Goal: Communication & Community: Answer question/provide support

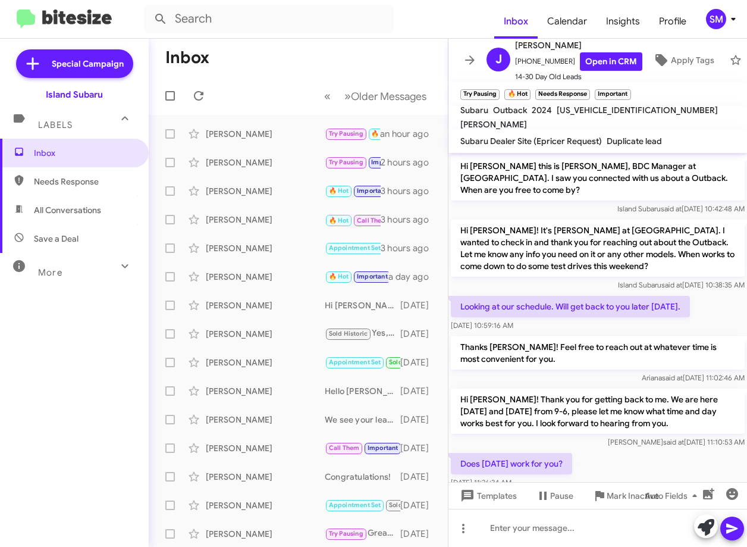
scroll to position [256, 0]
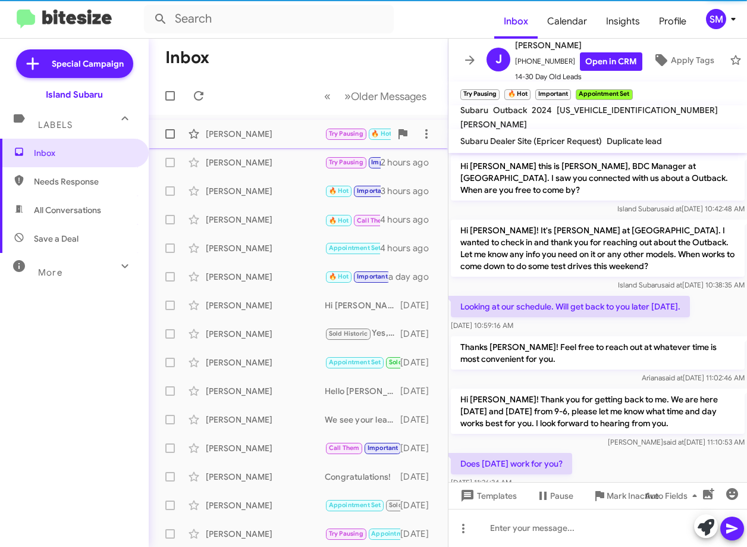
scroll to position [281, 0]
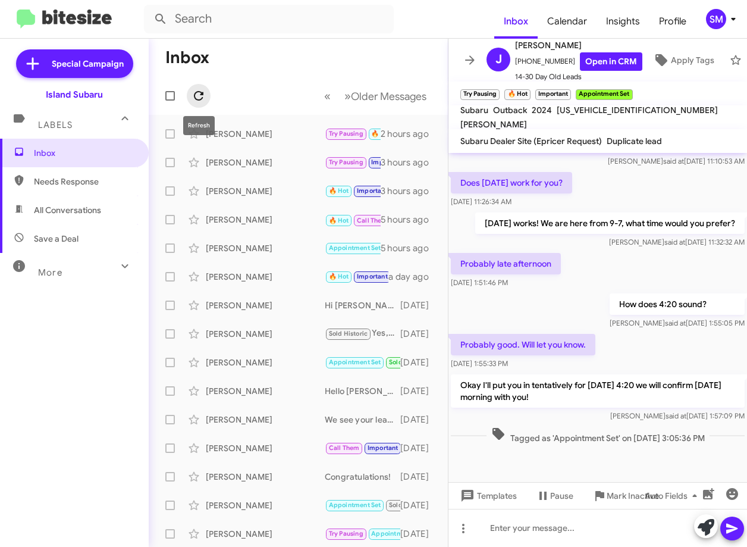
click at [206, 93] on span at bounding box center [199, 96] width 24 height 14
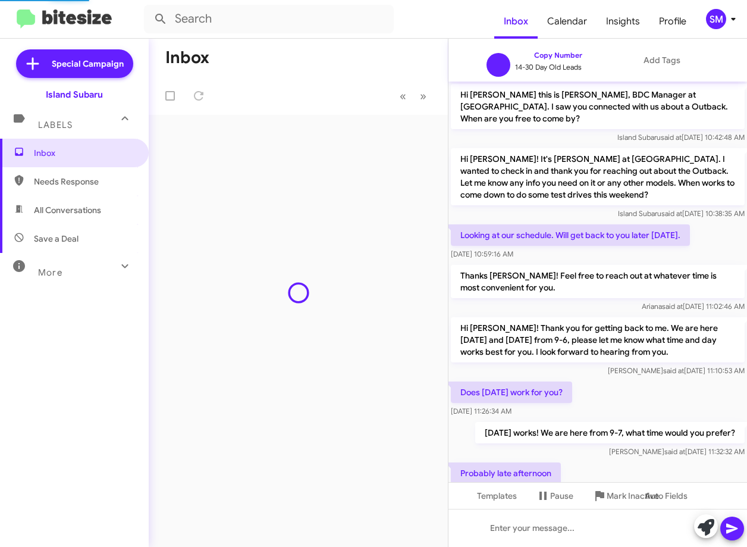
scroll to position [209, 0]
